Goal: Transaction & Acquisition: Purchase product/service

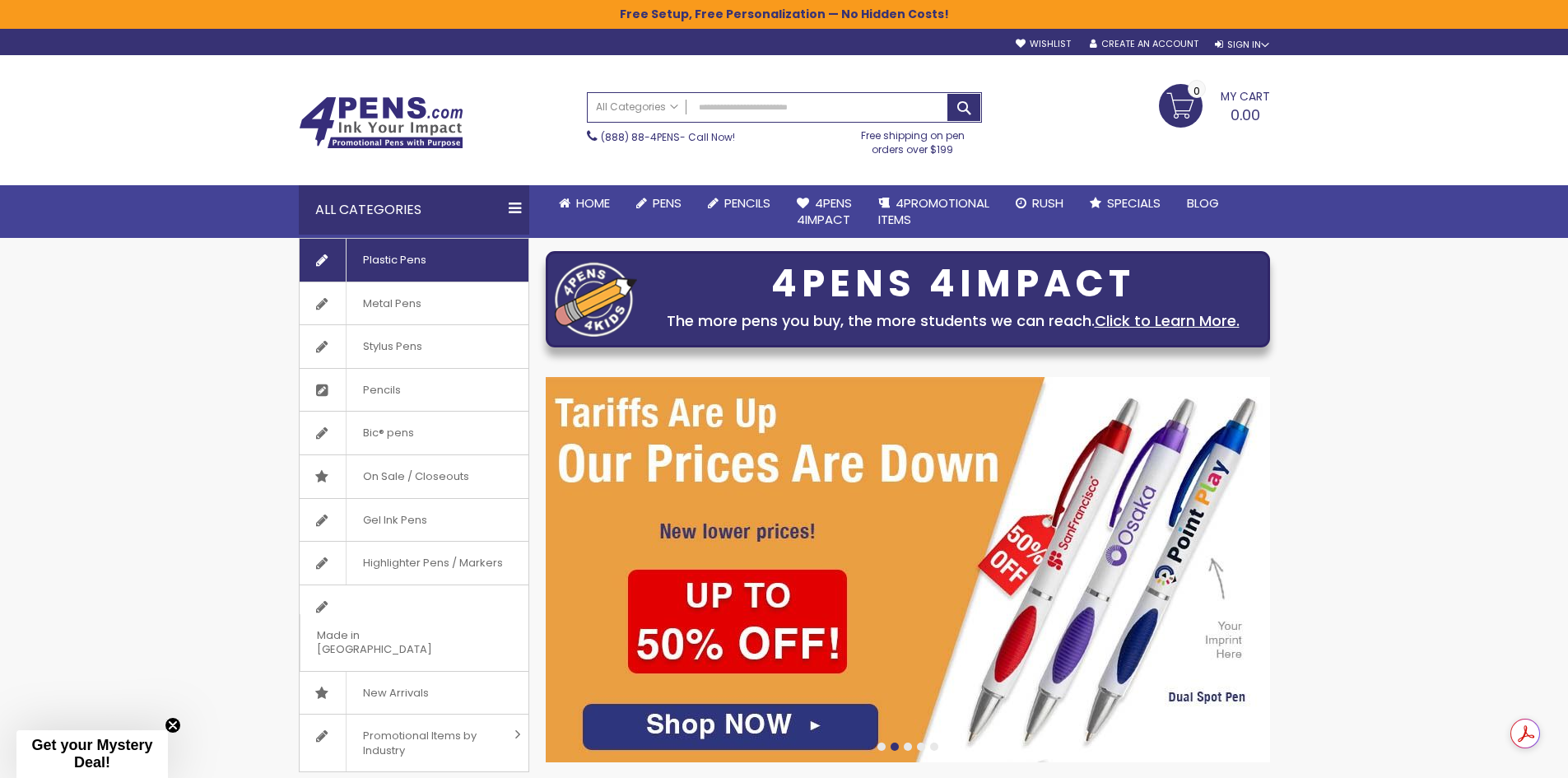
click at [400, 262] on span "Plastic Pens" at bounding box center [394, 260] width 97 height 43
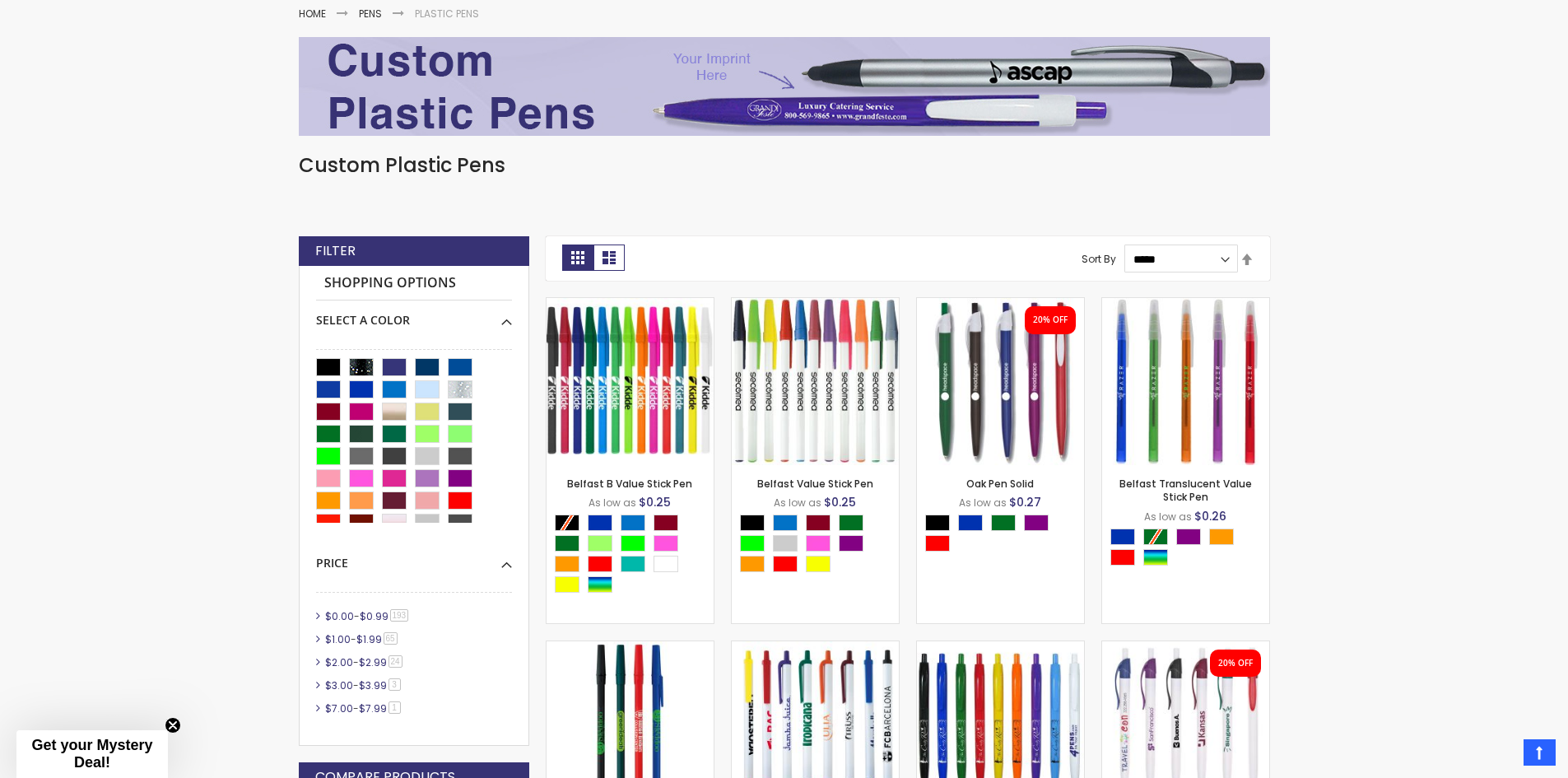
scroll to position [276, 0]
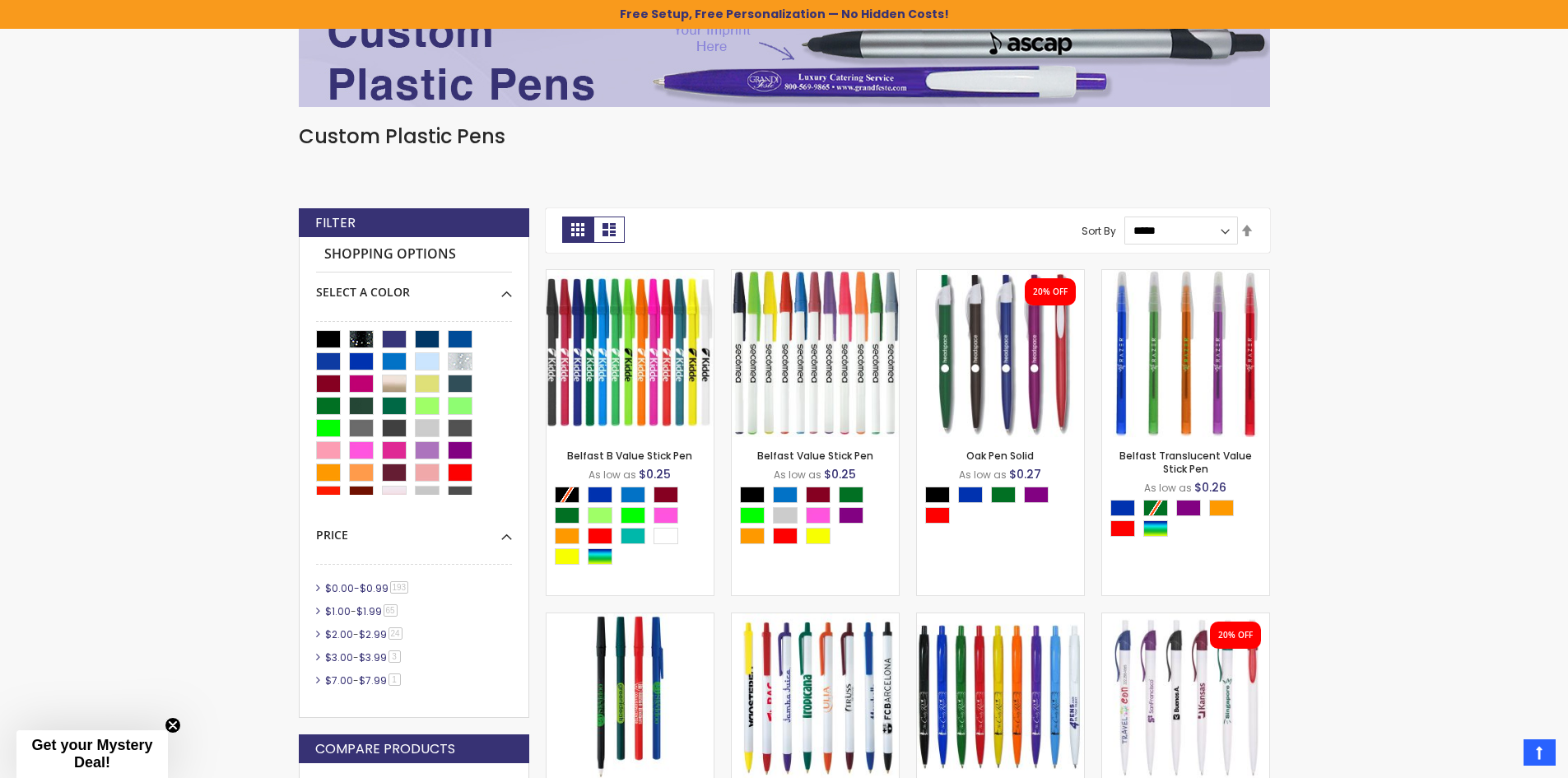
click at [322, 588] on link "$0.00 - $0.99 193 item" at bounding box center [368, 588] width 94 height 14
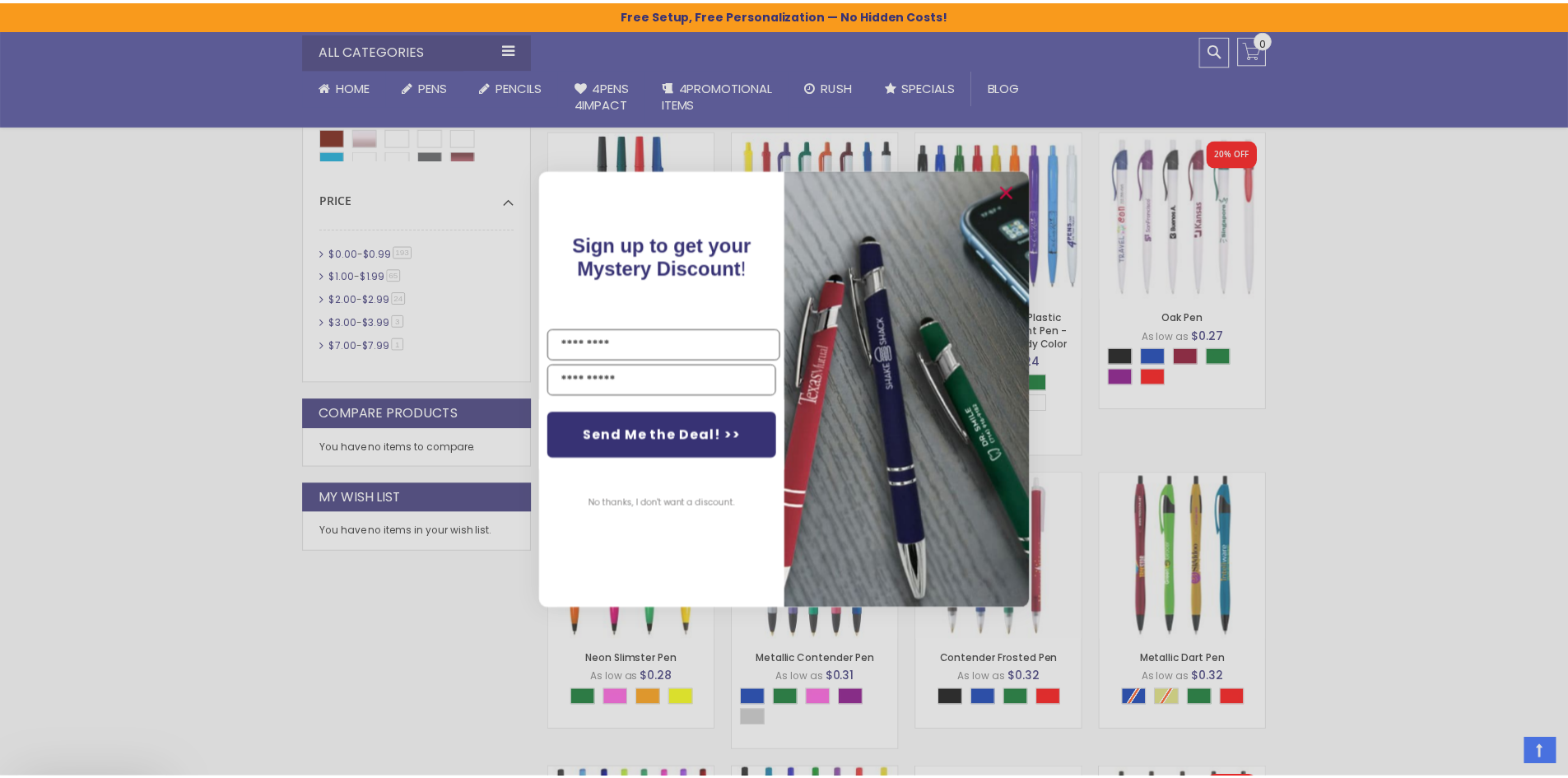
scroll to position [770, 0]
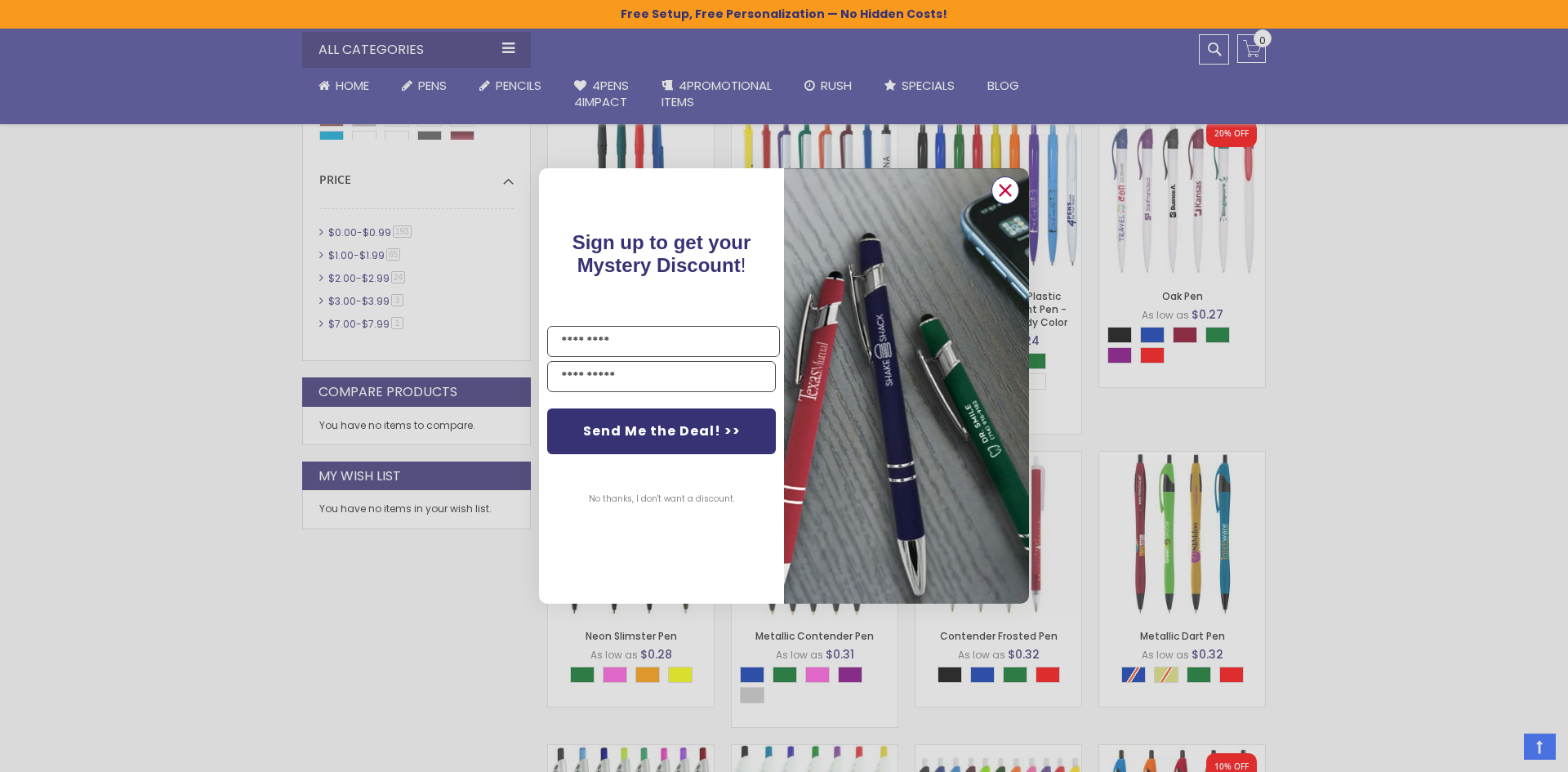
click at [1007, 188] on icon "Close dialog" at bounding box center [1006, 190] width 11 height 11
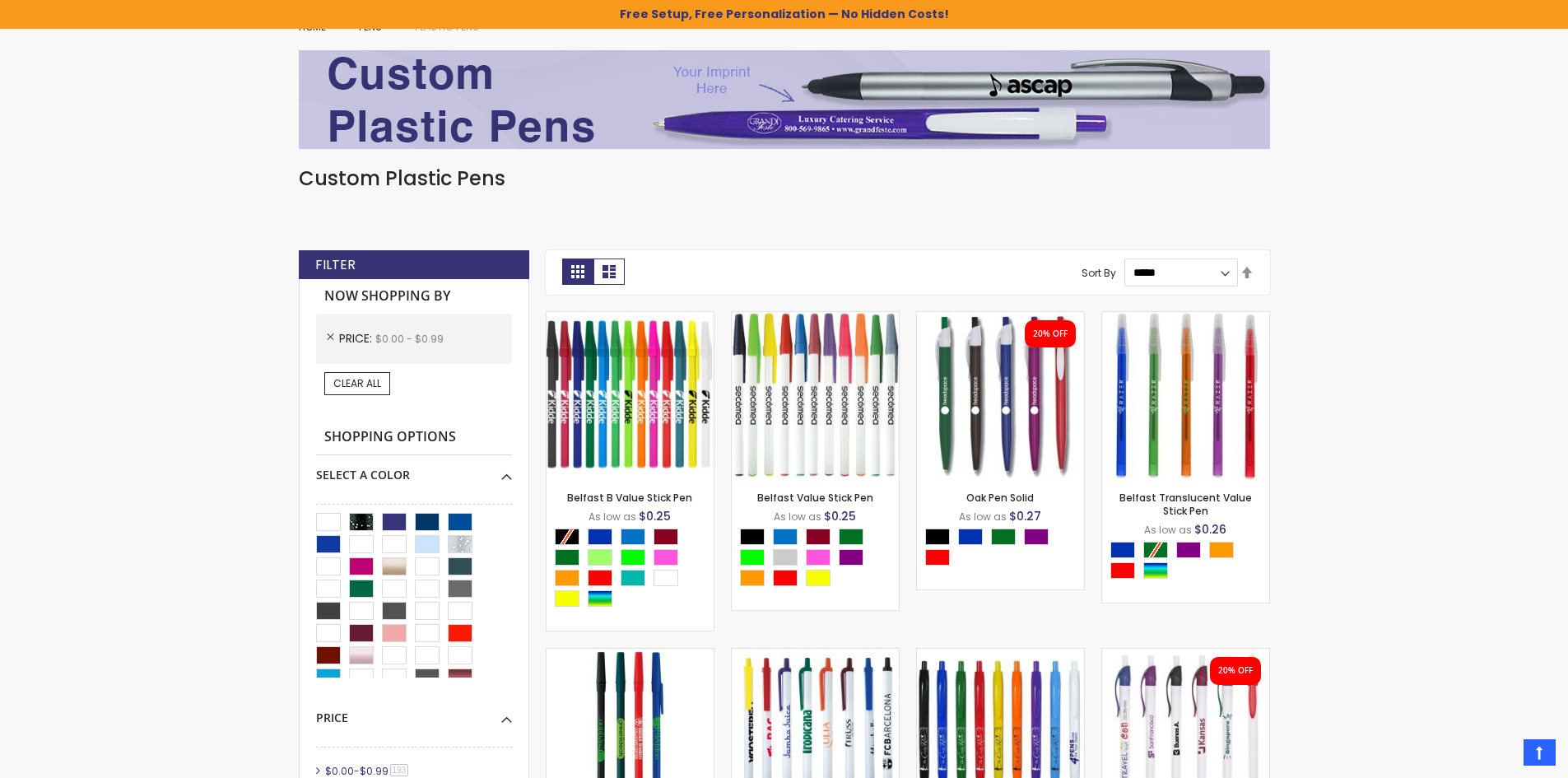
scroll to position [193, 0]
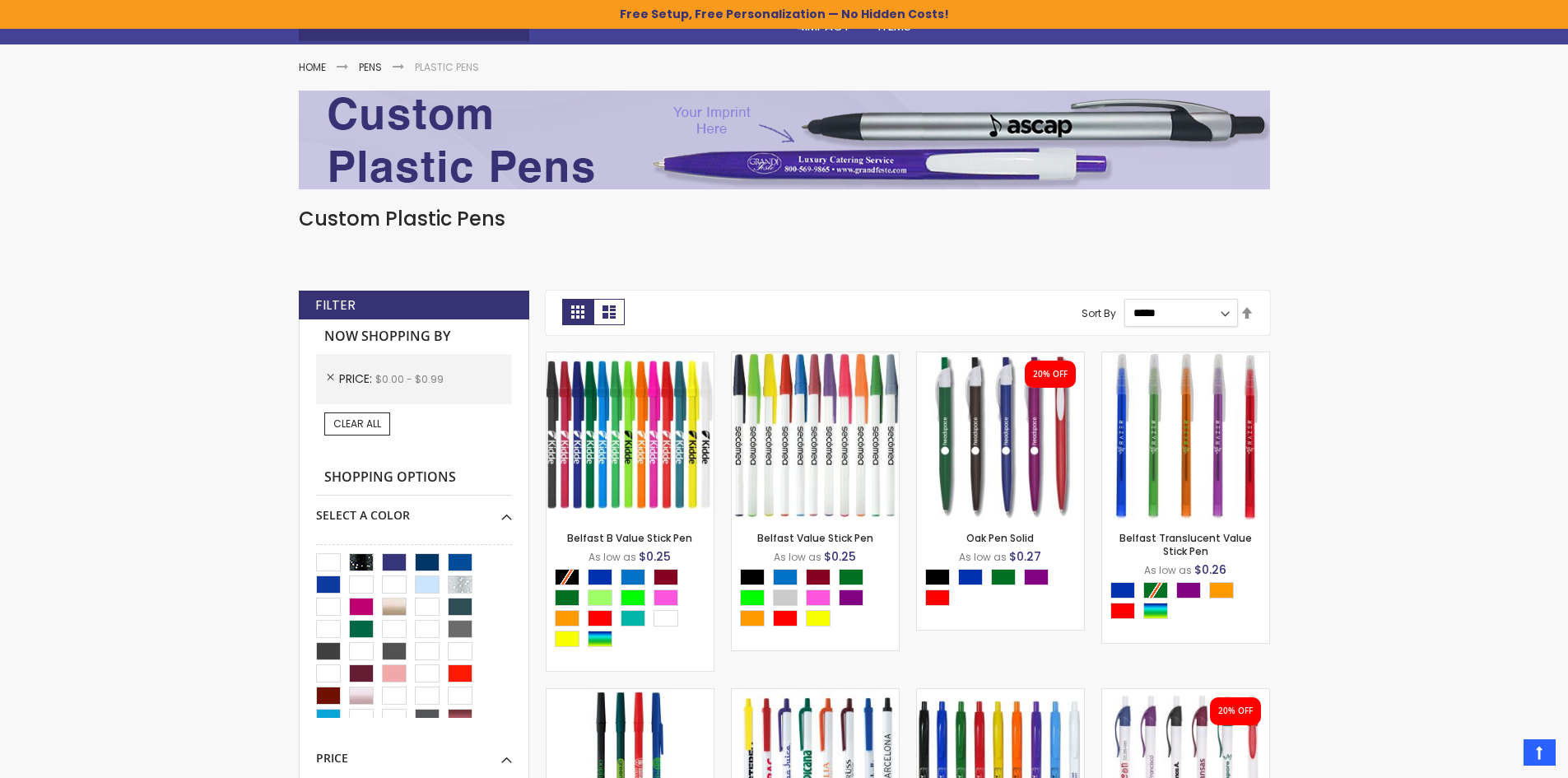
click at [1223, 317] on select "**********" at bounding box center [1181, 312] width 114 height 28
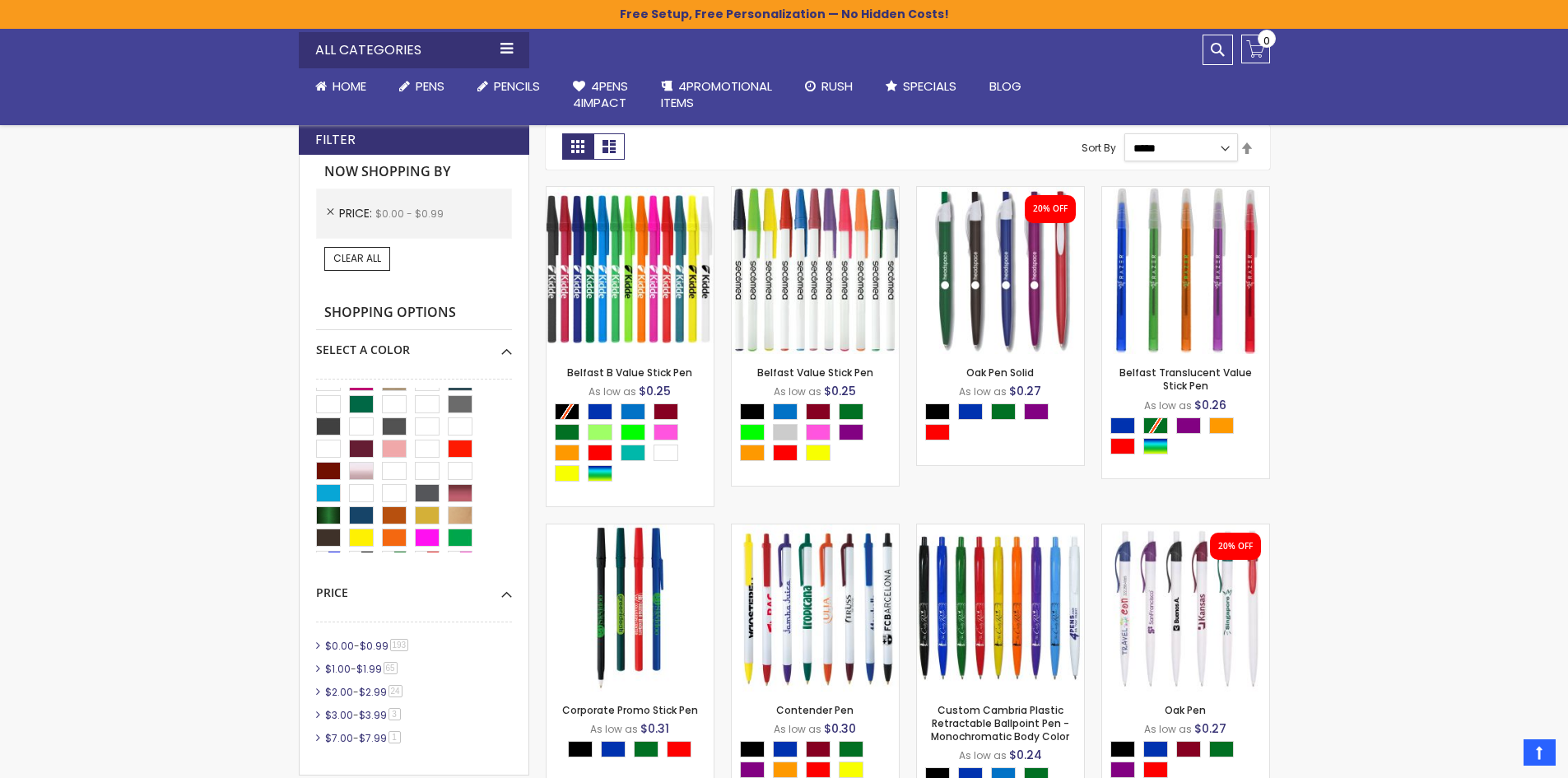
scroll to position [62, 0]
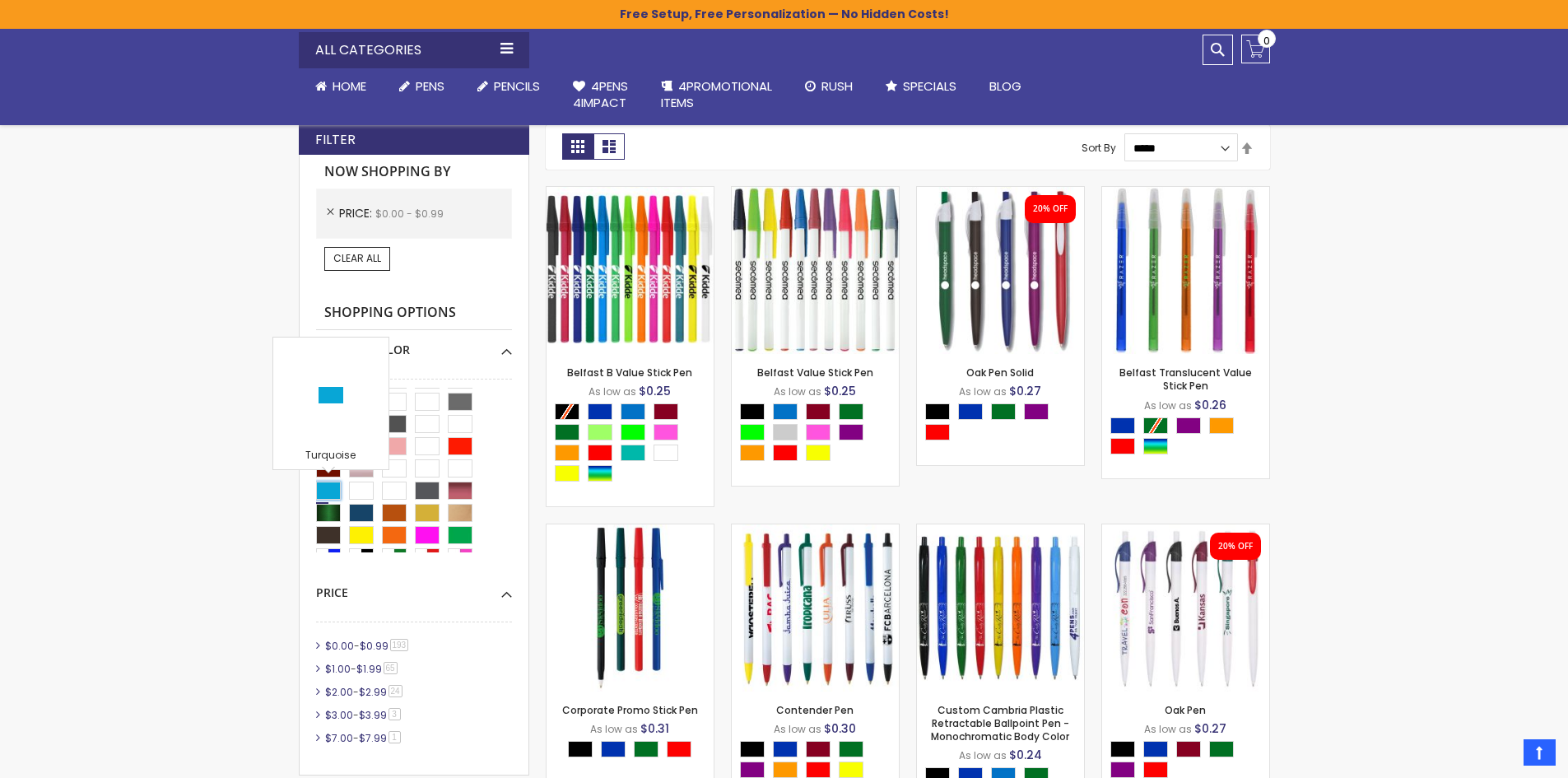
click at [331, 490] on div "Turquoise" at bounding box center [328, 490] width 25 height 18
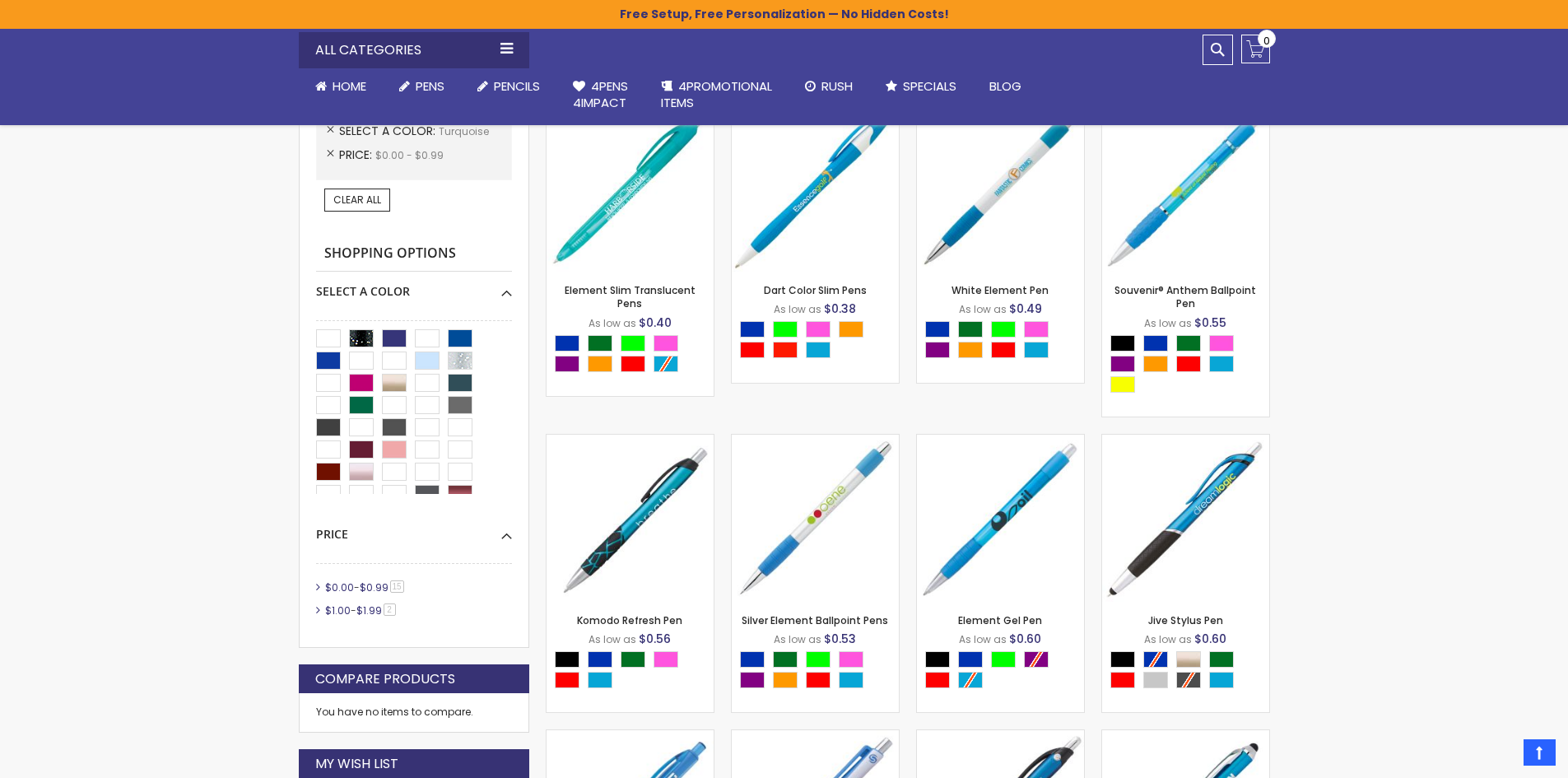
scroll to position [358, 0]
